Goal: Check status: Check status

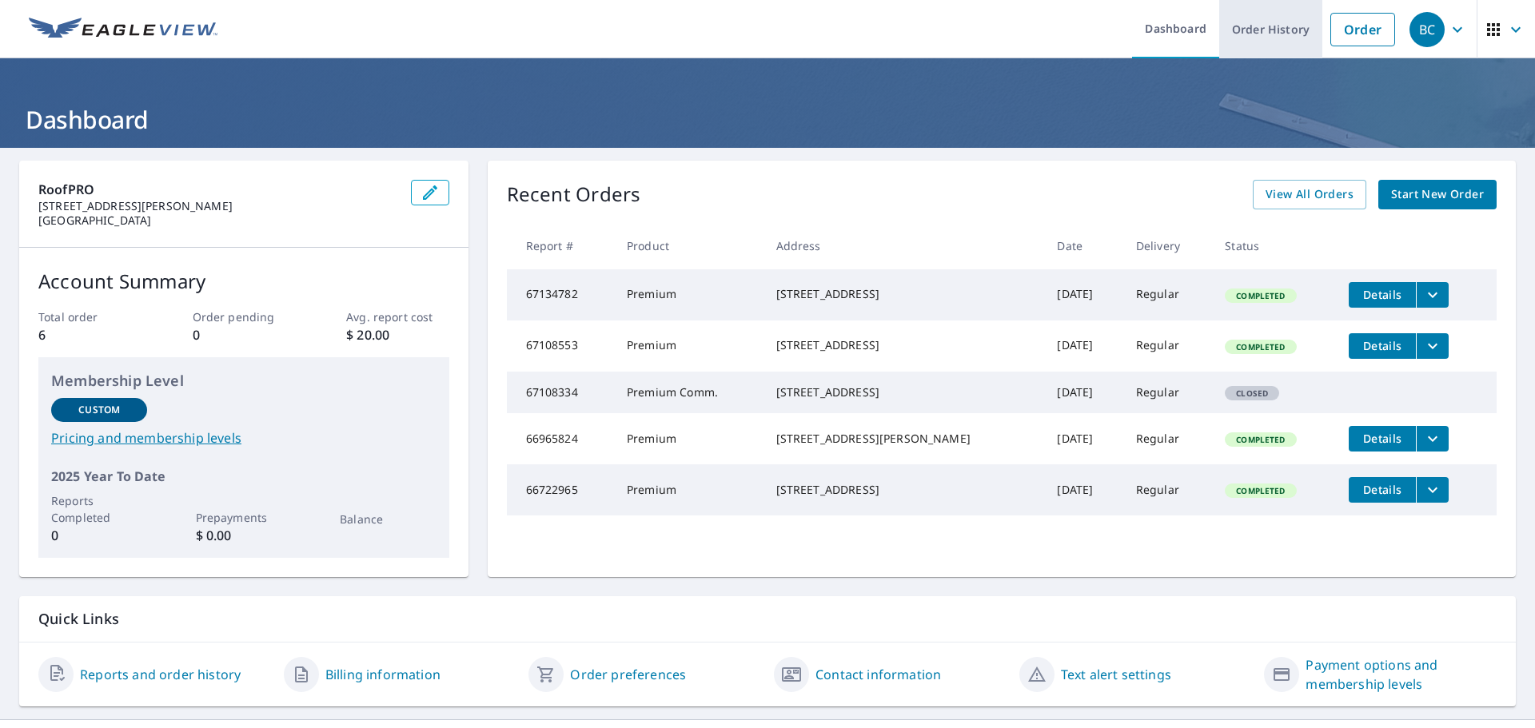
click at [1274, 31] on link "Order History" at bounding box center [1270, 29] width 103 height 58
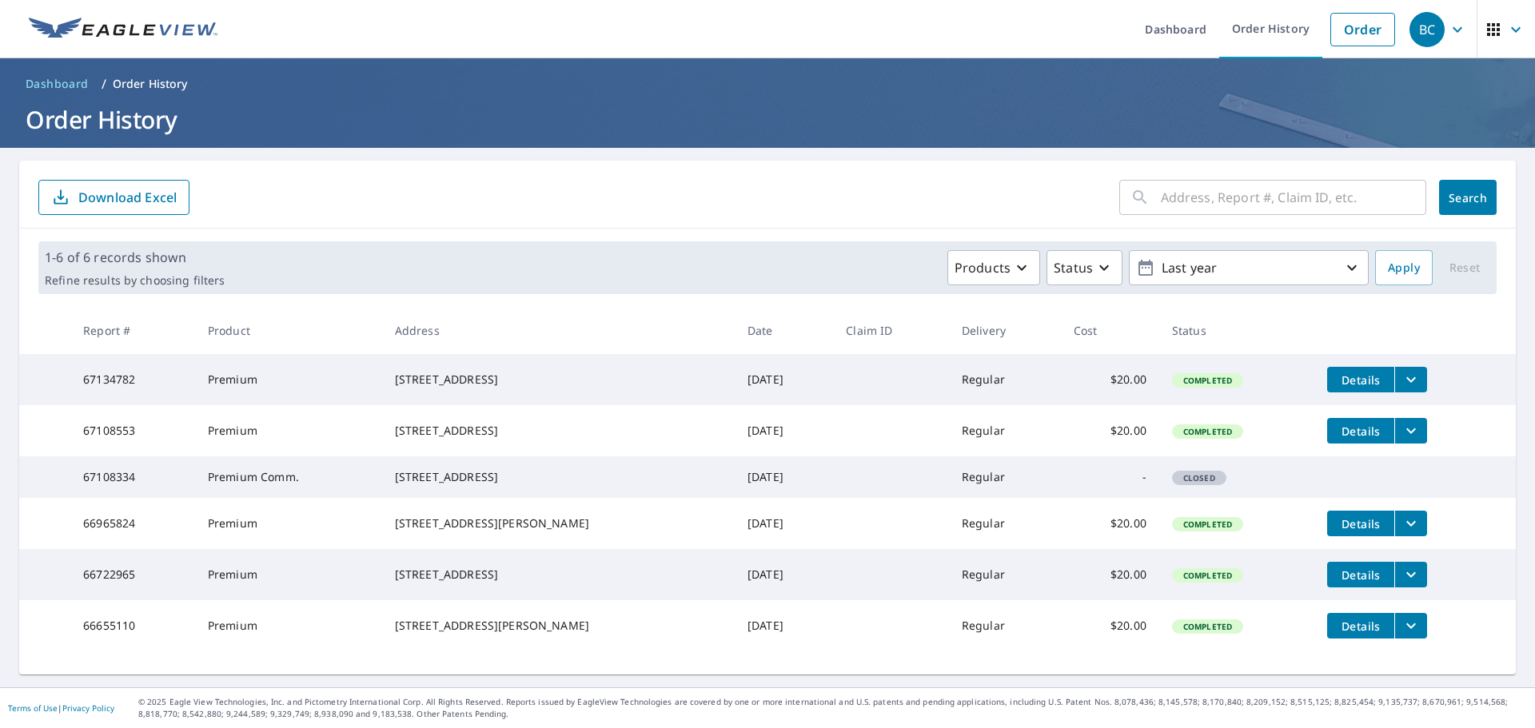
click at [1165, 201] on input "text" at bounding box center [1293, 197] width 265 height 45
click at [1189, 199] on input "4 [PERSON_NAME]" at bounding box center [1278, 197] width 235 height 45
click at [1193, 202] on input "4 [PERSON_NAME]" at bounding box center [1278, 197] width 235 height 45
click at [1179, 202] on input "4 [PERSON_NAME]" at bounding box center [1278, 197] width 235 height 45
click at [1223, 199] on input "4 [PERSON_NAME]" at bounding box center [1278, 197] width 235 height 45
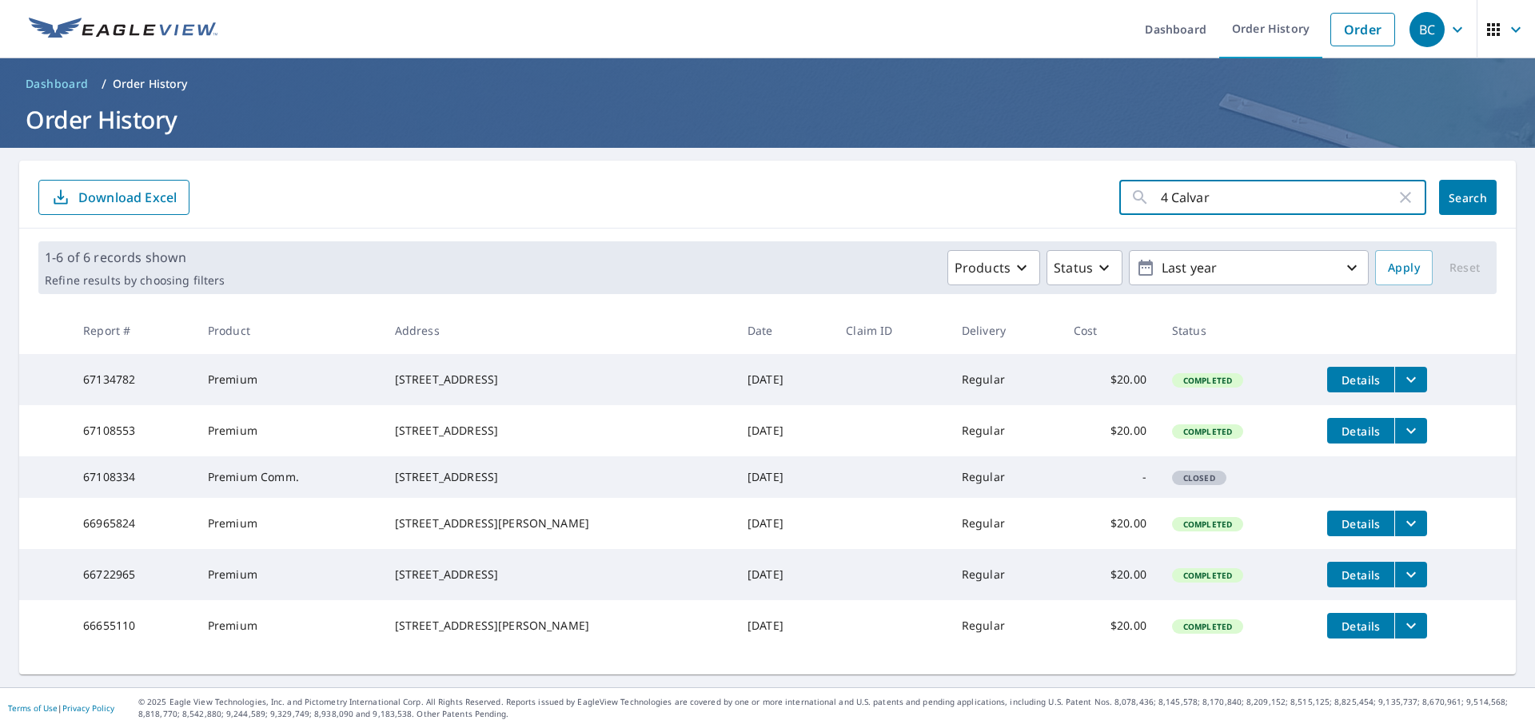
type input "4 Calvary"
click button "Search" at bounding box center [1468, 197] width 58 height 35
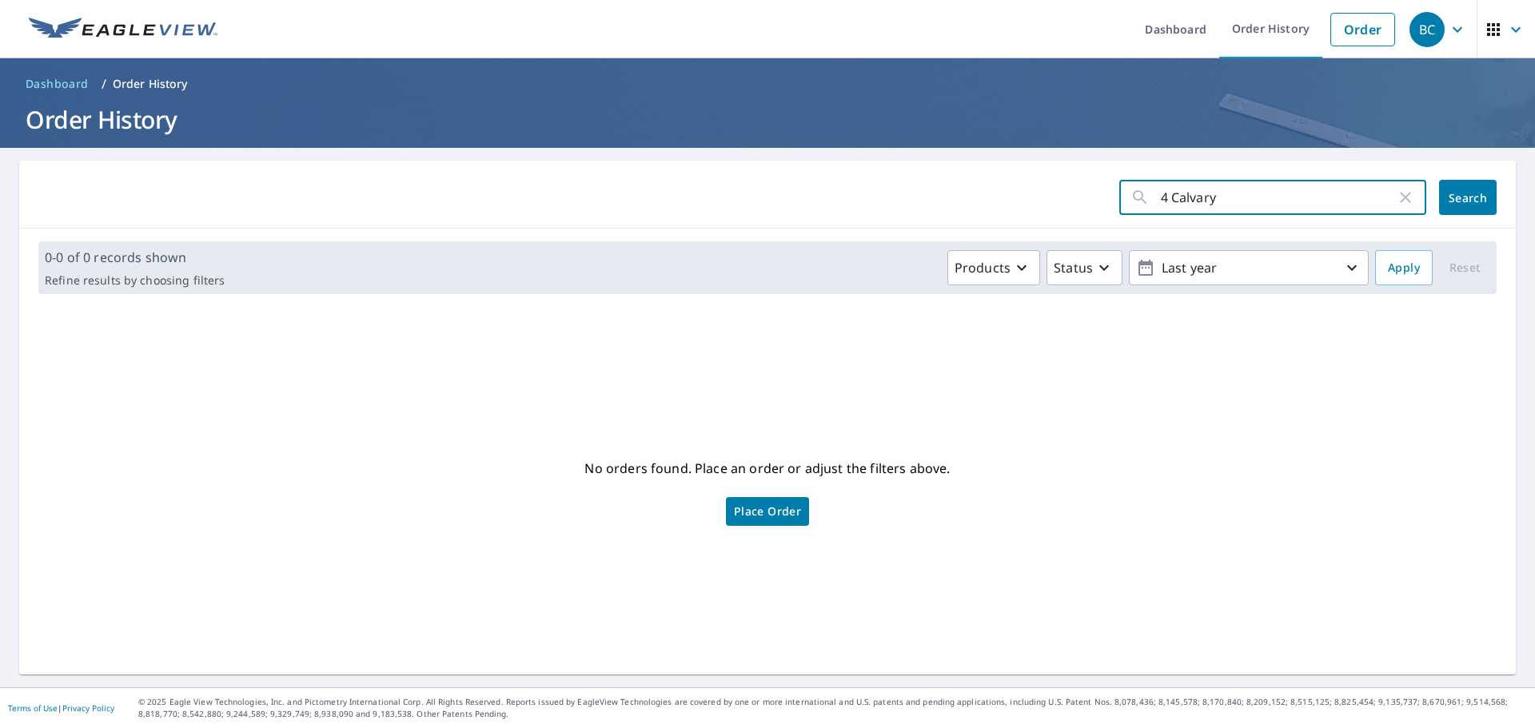
click at [1225, 205] on input "4 Calvary" at bounding box center [1278, 197] width 235 height 45
type input "4 Calvary Ct Lutherville md 21093"
click button "Search" at bounding box center [1468, 197] width 58 height 35
